Goal: Information Seeking & Learning: Compare options

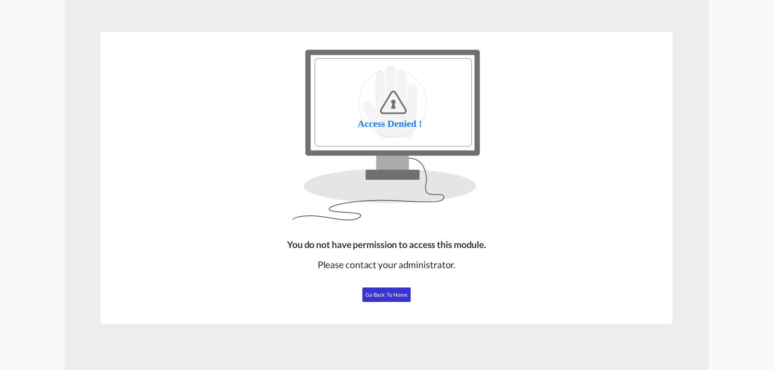
click at [395, 294] on span "Go Back to Home" at bounding box center [387, 295] width 42 height 6
